Goal: Task Accomplishment & Management: Manage account settings

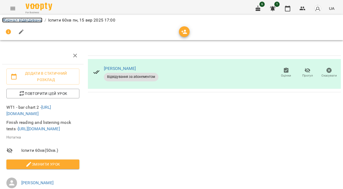
click at [34, 21] on link "Журнал відвідувань" at bounding box center [22, 20] width 40 height 5
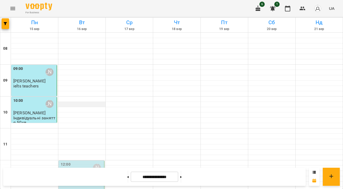
scroll to position [250, 0]
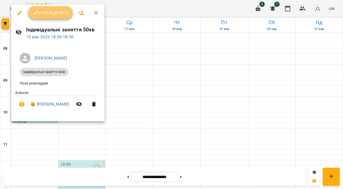
click at [55, 17] on button "Урок відбувся" at bounding box center [50, 12] width 45 height 13
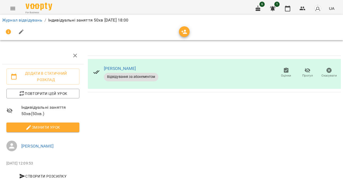
click at [44, 125] on span "Змінити урок" at bounding box center [43, 127] width 64 height 6
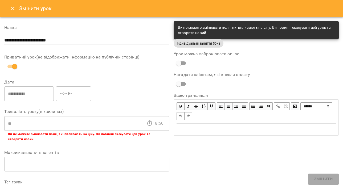
scroll to position [180, 0]
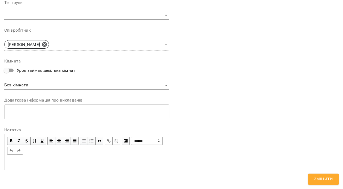
click at [85, 162] on div "Edit text" at bounding box center [86, 164] width 159 height 6
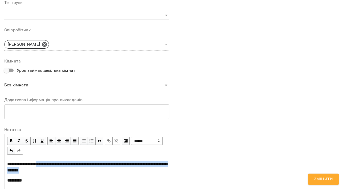
drag, startPoint x: 42, startPoint y: 164, endPoint x: 95, endPoint y: 169, distance: 53.7
click at [96, 169] on div "**********" at bounding box center [86, 167] width 159 height 13
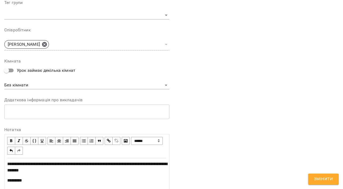
drag, startPoint x: 108, startPoint y: 144, endPoint x: 108, endPoint y: 139, distance: 4.5
click at [108, 144] on span "button" at bounding box center [109, 141] width 6 height 6
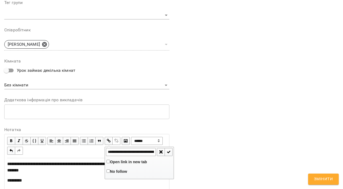
scroll to position [0, 102]
type input "**********"
click at [169, 152] on span "button" at bounding box center [169, 152] width 6 height 6
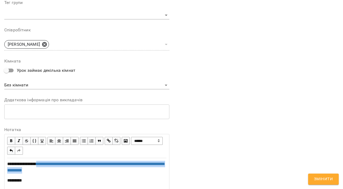
scroll to position [229, 0]
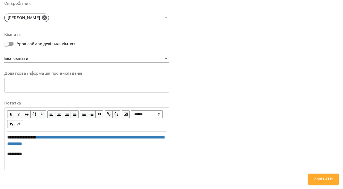
click at [50, 153] on div "*********" at bounding box center [86, 154] width 159 height 6
click at [34, 160] on div "**********" at bounding box center [86, 151] width 159 height 33
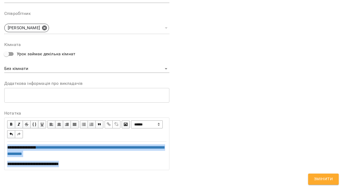
drag, startPoint x: 71, startPoint y: 165, endPoint x: -11, endPoint y: 134, distance: 87.4
click at [0, 134] on html "**********" at bounding box center [171, 94] width 343 height 188
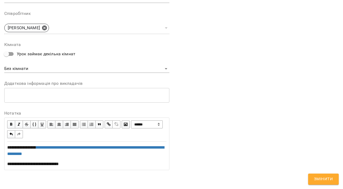
click at [233, 122] on div "**********" at bounding box center [256, 0] width 169 height 354
click at [312, 177] on button "Змінити" at bounding box center [323, 179] width 31 height 11
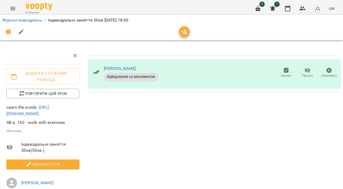
click at [33, 23] on li "Журнал відвідувань" at bounding box center [22, 20] width 40 height 6
click at [32, 22] on link "Журнал відвідувань" at bounding box center [22, 20] width 40 height 5
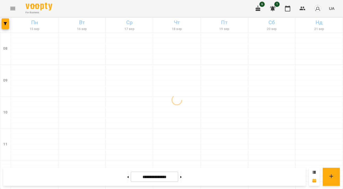
click at [257, 5] on icon "button" at bounding box center [258, 8] width 6 height 6
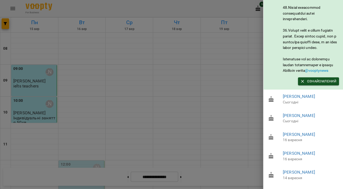
scroll to position [369, 0]
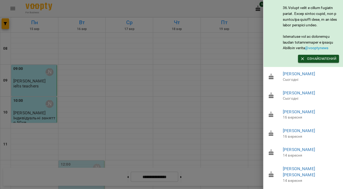
click at [219, 72] on div at bounding box center [171, 94] width 343 height 189
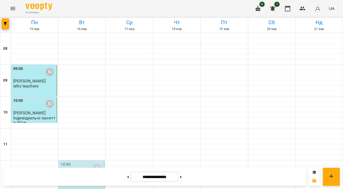
scroll to position [11, 0]
click at [287, 11] on icon "button" at bounding box center [287, 9] width 5 height 6
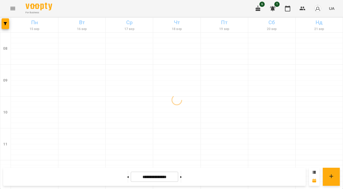
click at [316, 10] on img "button" at bounding box center [317, 8] width 7 height 7
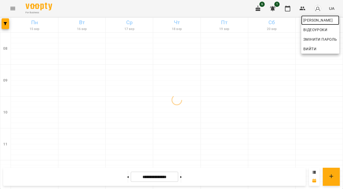
click at [310, 23] on span "[PERSON_NAME]" at bounding box center [320, 20] width 34 height 6
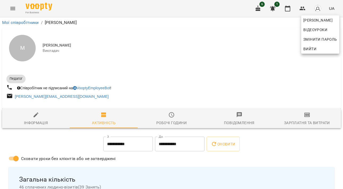
click at [306, 121] on div at bounding box center [171, 94] width 343 height 189
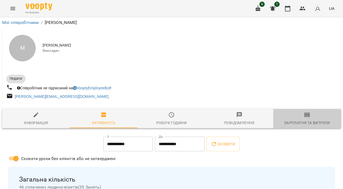
click at [303, 119] on span "Зарплатня та Витрати" at bounding box center [306, 119] width 61 height 14
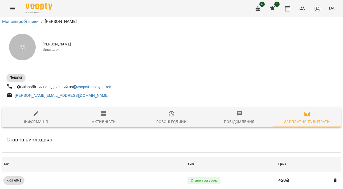
scroll to position [502, 0]
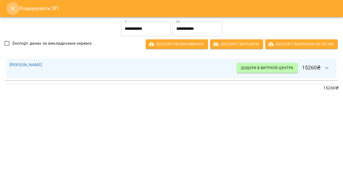
click at [15, 8] on icon "Close" at bounding box center [13, 8] width 6 height 6
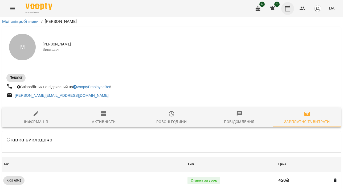
click at [284, 10] on button "button" at bounding box center [287, 8] width 13 height 13
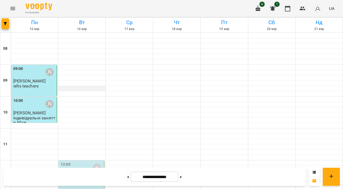
scroll to position [315, 0]
click at [127, 178] on button at bounding box center [127, 177] width 1 height 12
type input "**********"
